Goal: Task Accomplishment & Management: Use online tool/utility

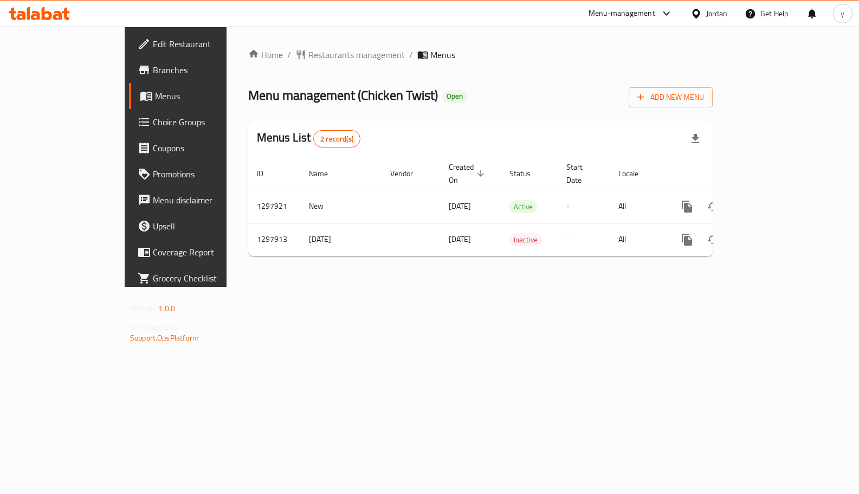
click at [153, 122] on span "Choice Groups" at bounding box center [206, 121] width 107 height 13
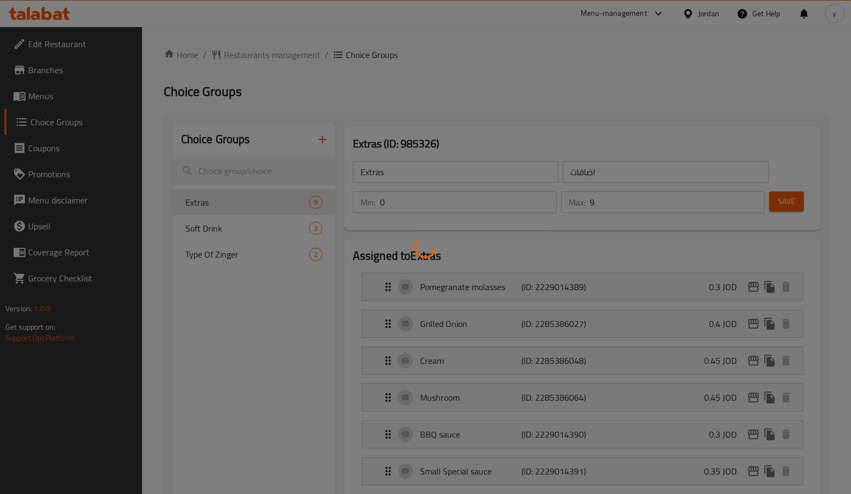
click at [625, 63] on div at bounding box center [425, 247] width 851 height 494
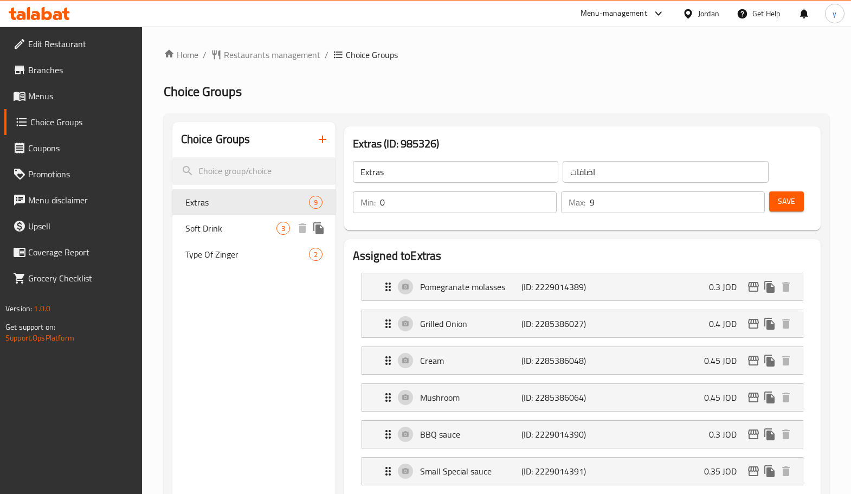
click at [213, 231] on span "Soft Drink" at bounding box center [230, 228] width 91 height 13
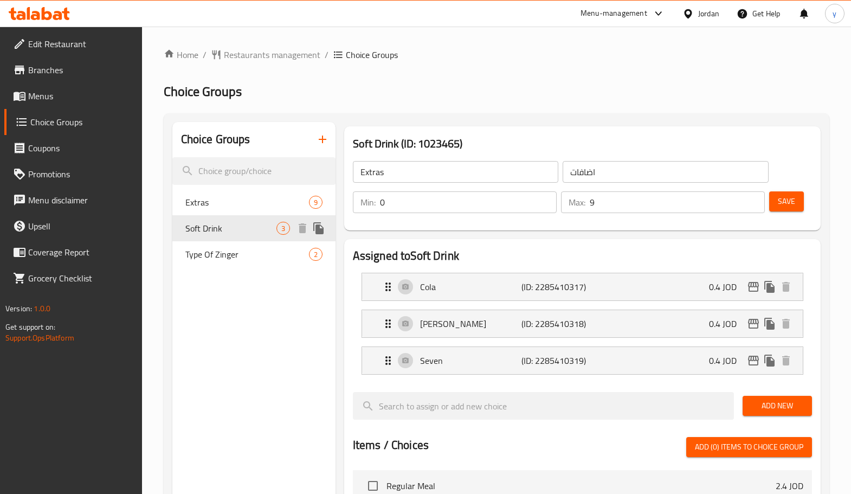
type input "Soft Drink"
type input "مشروب غازي"
type input "1"
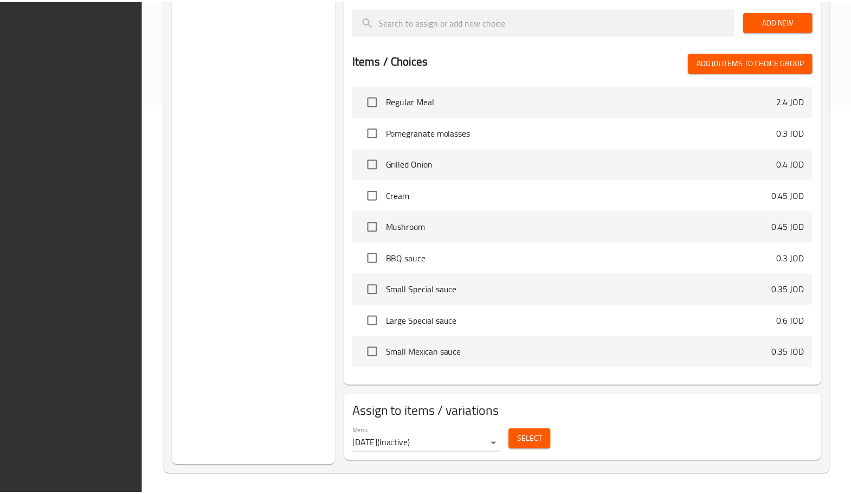
scroll to position [388, 0]
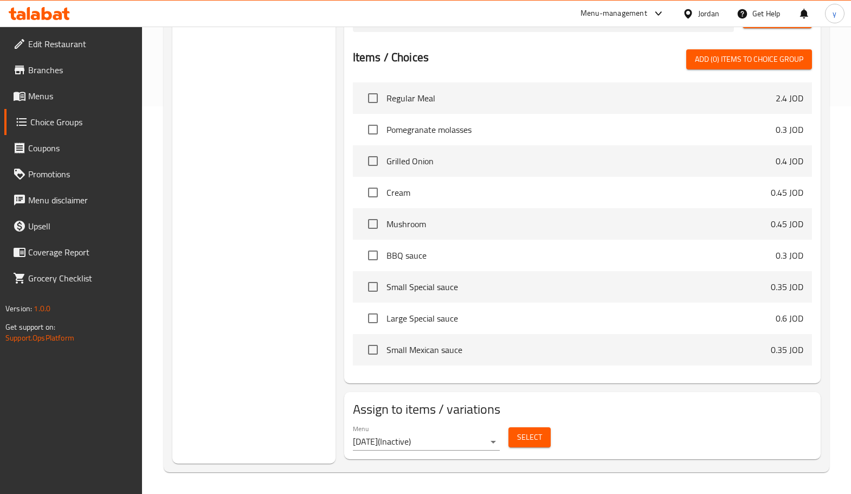
click at [55, 14] on icon at bounding box center [39, 13] width 61 height 13
